Goal: Communication & Community: Answer question/provide support

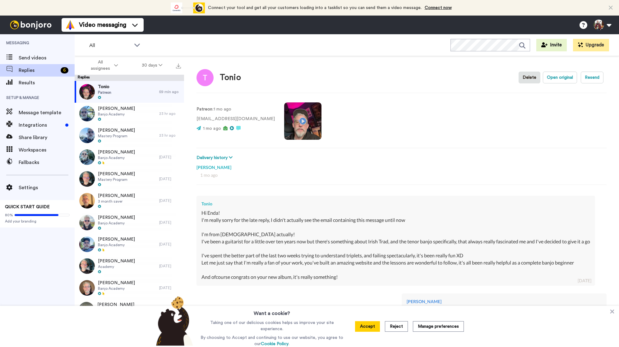
scroll to position [241, 0]
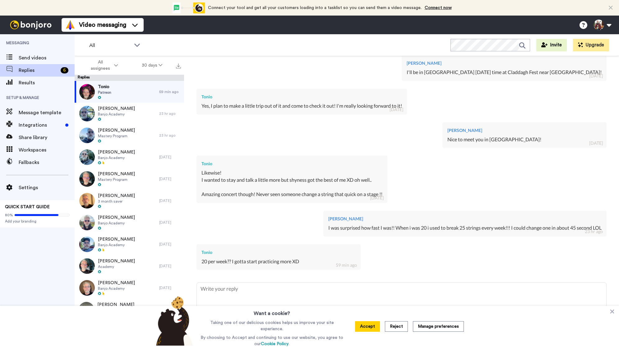
type textarea "y"
type textarea "x"
type textarea "ye"
type textarea "x"
type textarea "yes"
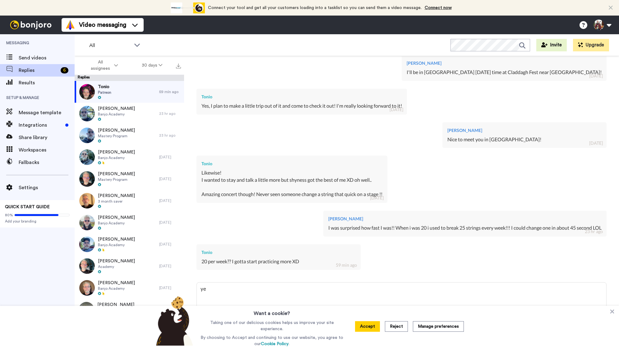
type textarea "x"
type textarea "yes"
type textarea "x"
type textarea "yes i"
type textarea "x"
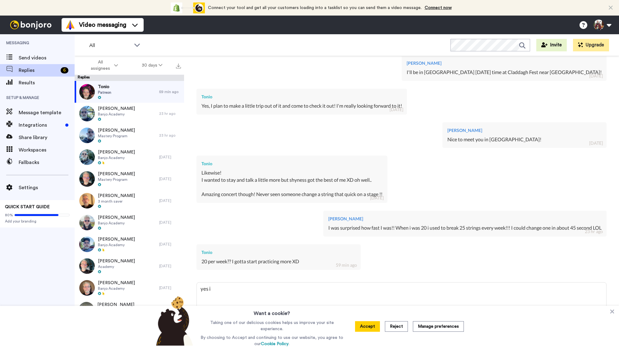
type textarea "yes i"
type textarea "x"
type textarea "yes i h"
type textarea "x"
type textarea "yes i ha"
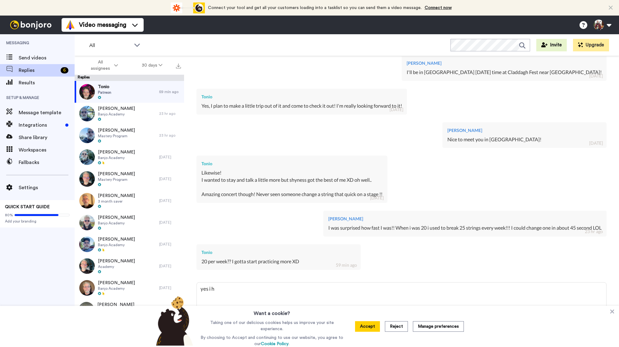
type textarea "x"
type textarea "yes i had"
type textarea "x"
type textarea "yes i had"
type textarea "x"
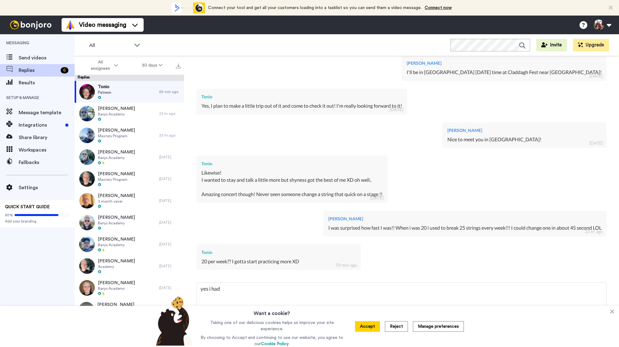
type textarea "yes i had t"
type textarea "x"
type textarea "yes i had to"
type textarea "x"
type textarea "yes i had to"
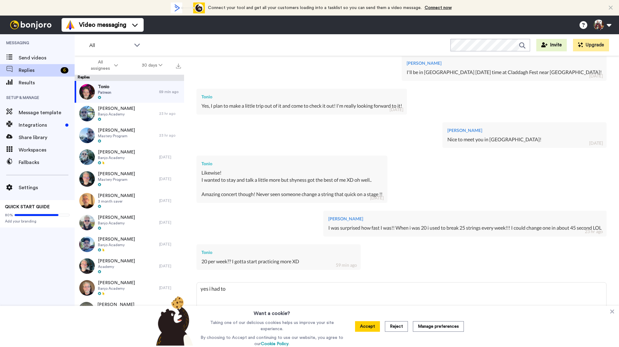
type textarea "x"
type textarea "yes i had to s"
type textarea "x"
type textarea "yes i had to sp"
type textarea "x"
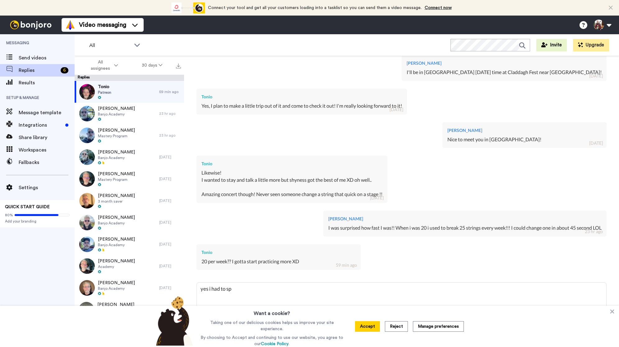
type textarea "yes i had to spe"
type textarea "x"
type textarea "yes i had to spen"
type textarea "x"
type textarea "yes i had to spe"
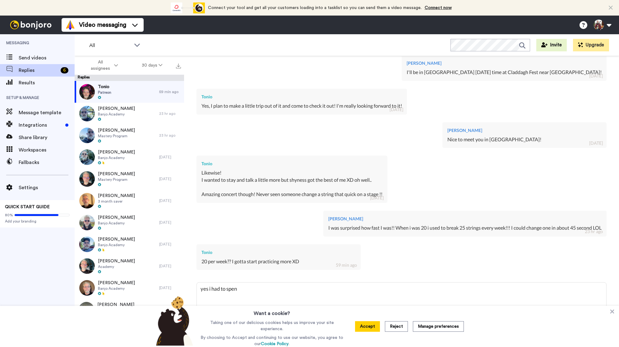
type textarea "x"
type textarea "yes i had to sp"
type textarea "x"
type textarea "yes i had to s"
type textarea "x"
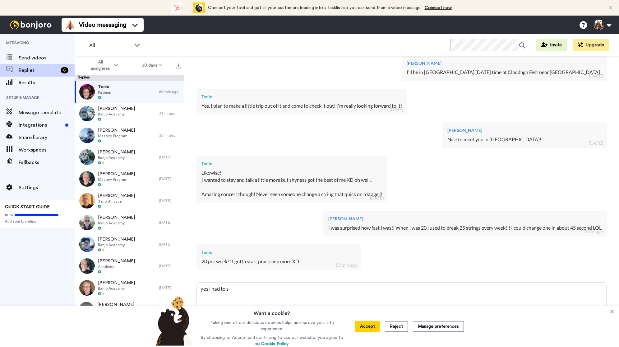
type textarea "yes i had to"
type textarea "x"
type textarea "yes i had to"
type textarea "x"
type textarea "yes i had t"
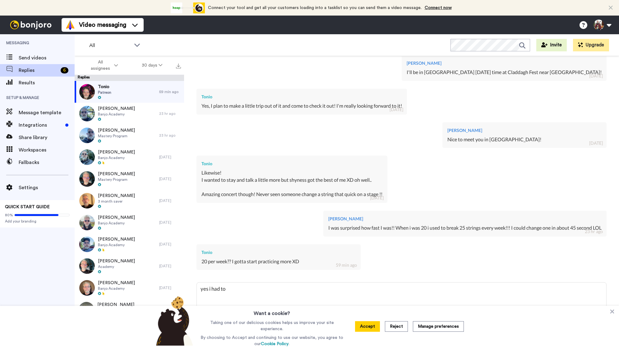
type textarea "x"
type textarea "yes i had"
type textarea "x"
type textarea "yes i had"
type textarea "x"
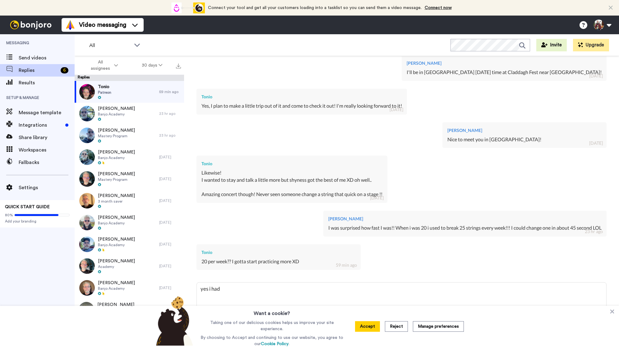
type textarea "yes i ha"
type textarea "x"
type textarea "yes i h"
type textarea "x"
type textarea "yes i"
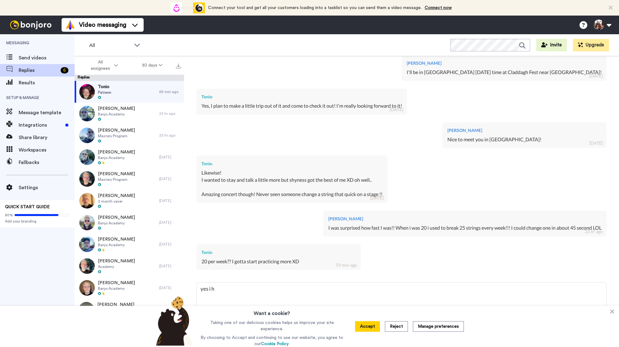
type textarea "x"
type textarea "yes i"
type textarea "x"
type textarea "yes it"
type textarea "x"
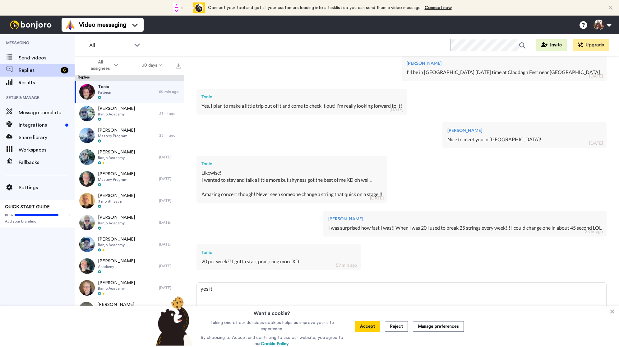
type textarea "yes it"
type textarea "x"
type textarea "yes it c"
type textarea "x"
type textarea "yes it co"
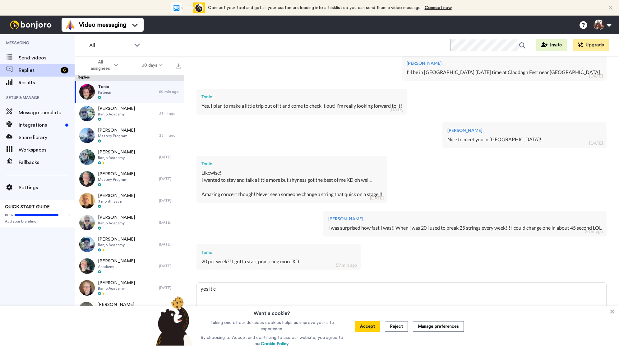
type textarea "x"
type textarea "yes it cot"
type textarea "x"
type textarea "yes it cot"
type textarea "x"
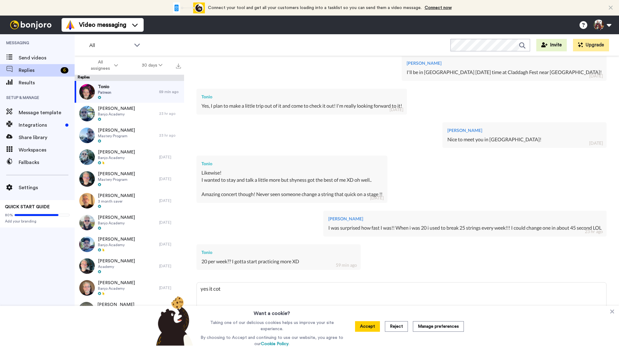
type textarea "yes it cot"
type textarea "x"
type textarea "yes it co"
type textarea "x"
type textarea "yes it cos"
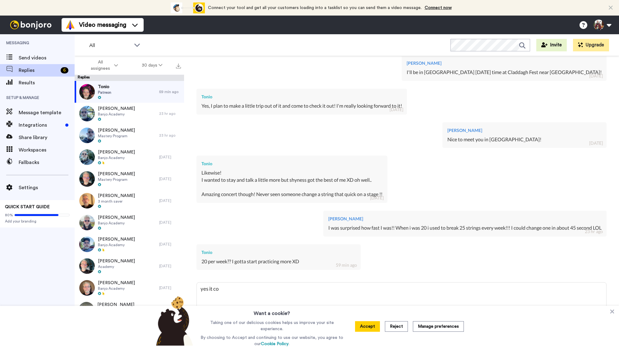
type textarea "x"
type textarea "yes it cost"
type textarea "x"
type textarea "yes it cost"
type textarea "x"
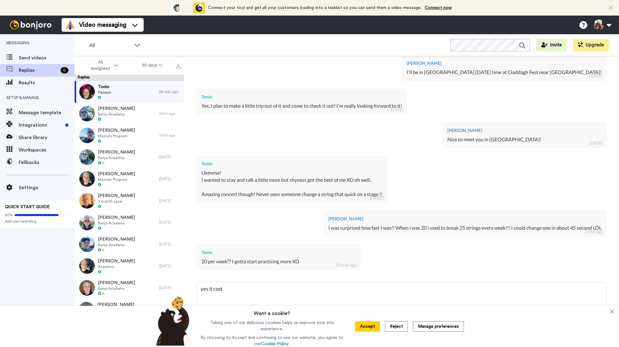
type textarea "yes it cost a"
type textarea "x"
type textarea "yes it cost a"
type textarea "x"
type textarea "yes it cost a l"
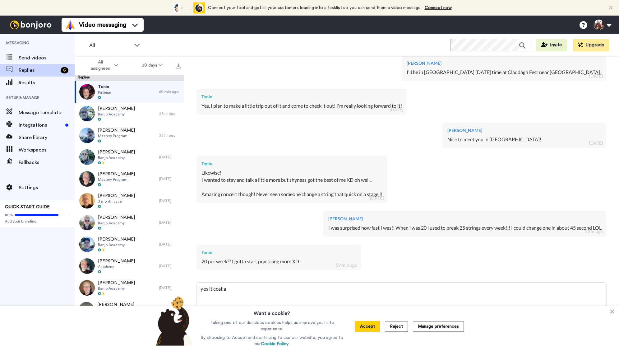
type textarea "x"
type textarea "yes it cost a lo"
type textarea "x"
type textarea "yes it cost a lot"
type textarea "x"
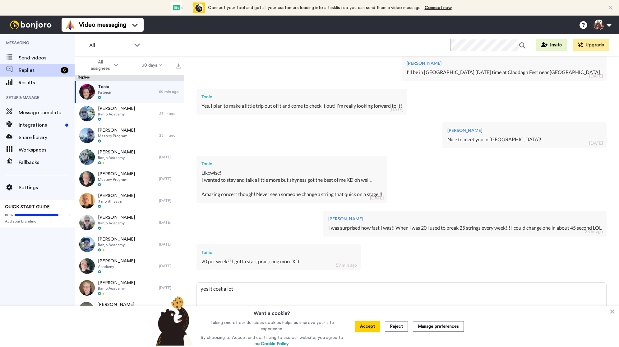
type textarea "yes it cost a lot"
type textarea "x"
type textarea "yes it cost a lot o"
type textarea "x"
type textarea "yes it cost a lot of"
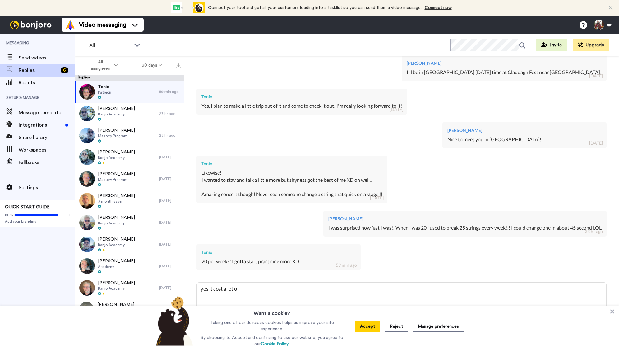
type textarea "x"
type textarea "yes it cost a lot of"
type textarea "x"
type textarea "yes it cost a lot of m"
type textarea "x"
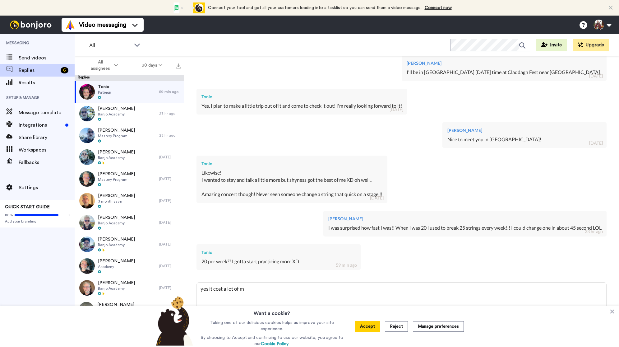
type textarea "yes it cost a lot of mo"
type textarea "x"
type textarea "yes it cost a lot of mon"
type textarea "x"
type textarea "yes it cost a lot of mone"
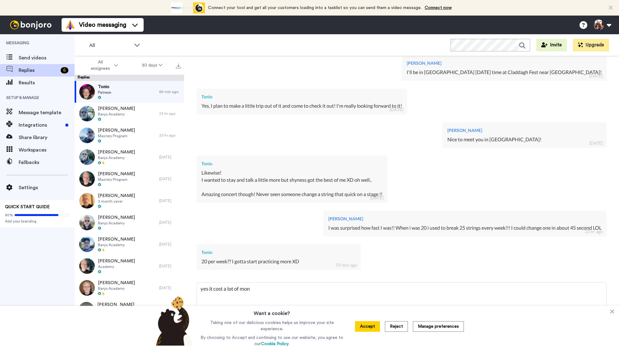
type textarea "x"
type textarea "yes it cost a lot of money"
type textarea "x"
type textarea "yes it cost a lot of money!"
type textarea "x"
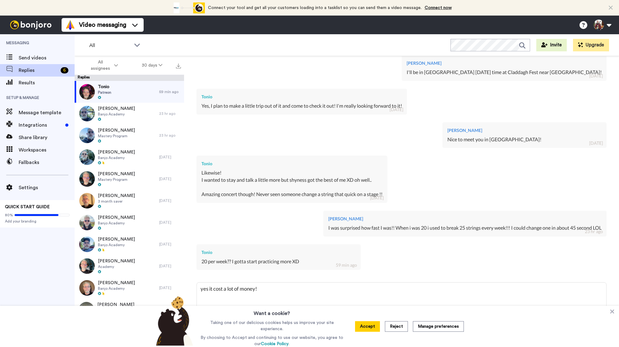
type textarea "yes it cost a lot of money!!"
type textarea "x"
type textarea "yes it cost a lot of money!!!"
type textarea "x"
type textarea "yes it cost a lot of money!!!!"
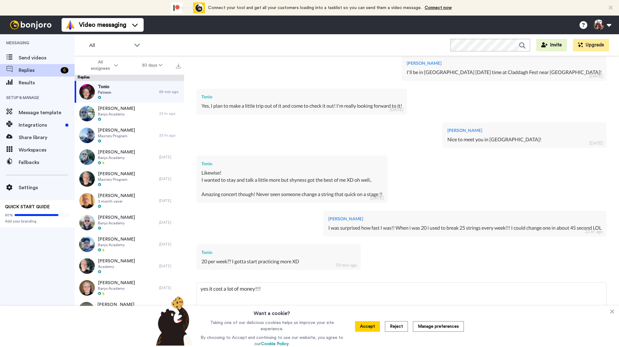
type textarea "x"
type textarea "yes it cost a lot of money!!!!"
click at [357, 323] on button "Accept" at bounding box center [367, 326] width 25 height 11
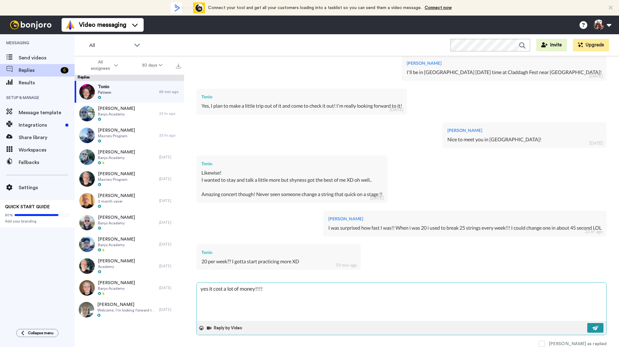
click at [590, 324] on button at bounding box center [595, 328] width 16 height 10
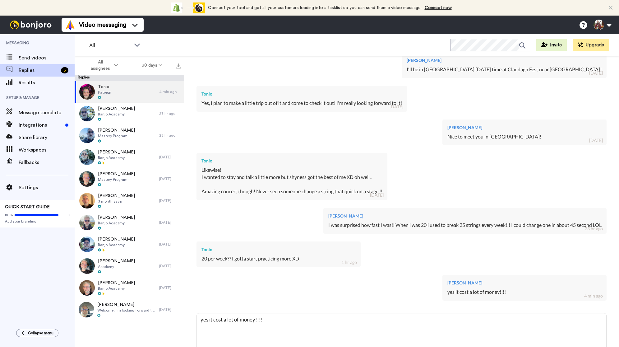
type textarea "x"
